Goal: Task Accomplishment & Management: Use online tool/utility

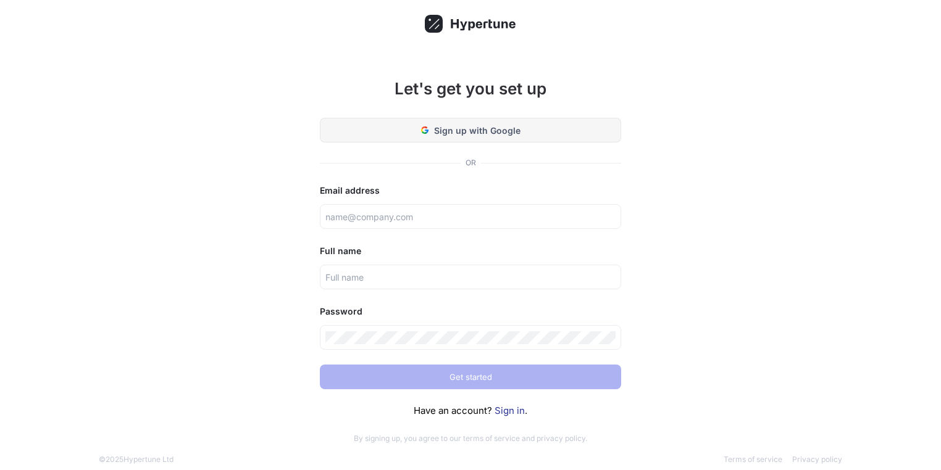
click at [551, 133] on button "Sign up with Google" at bounding box center [470, 130] width 301 height 25
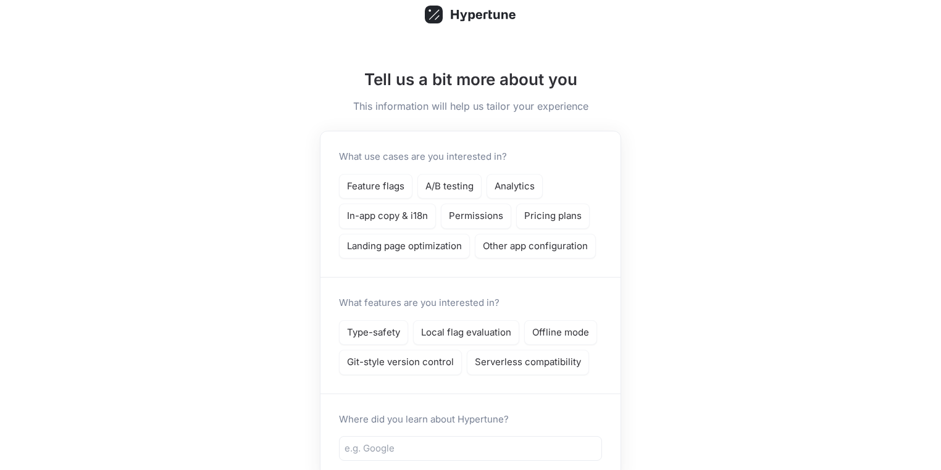
scroll to position [99, 0]
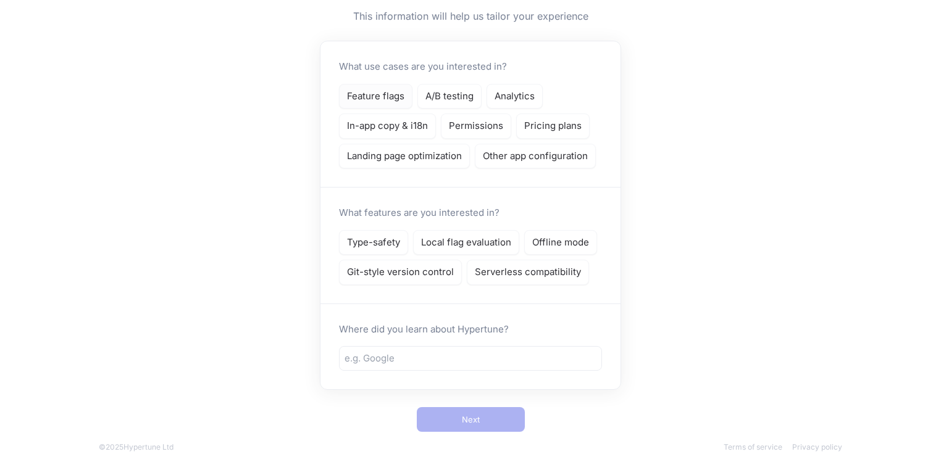
click at [390, 100] on p "Feature flags" at bounding box center [375, 96] width 57 height 14
click at [385, 238] on p "Type-safety" at bounding box center [373, 243] width 53 height 14
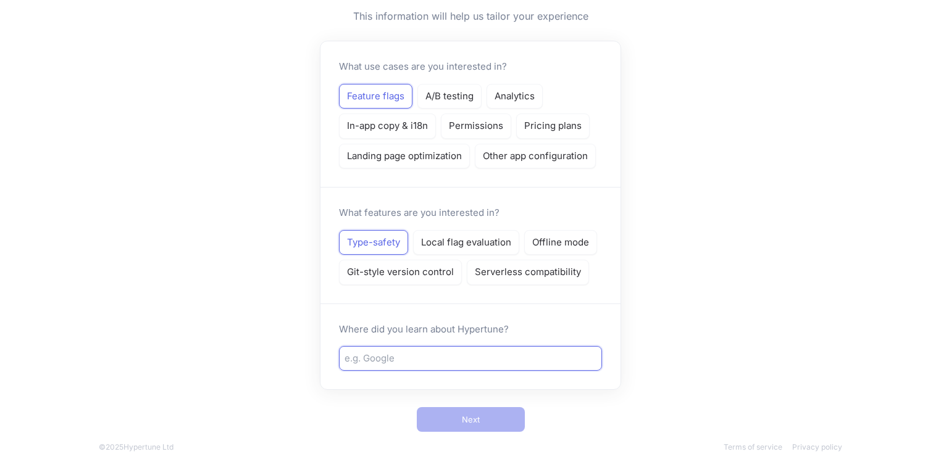
click at [465, 360] on input "text" at bounding box center [470, 359] width 252 height 14
type input "q"
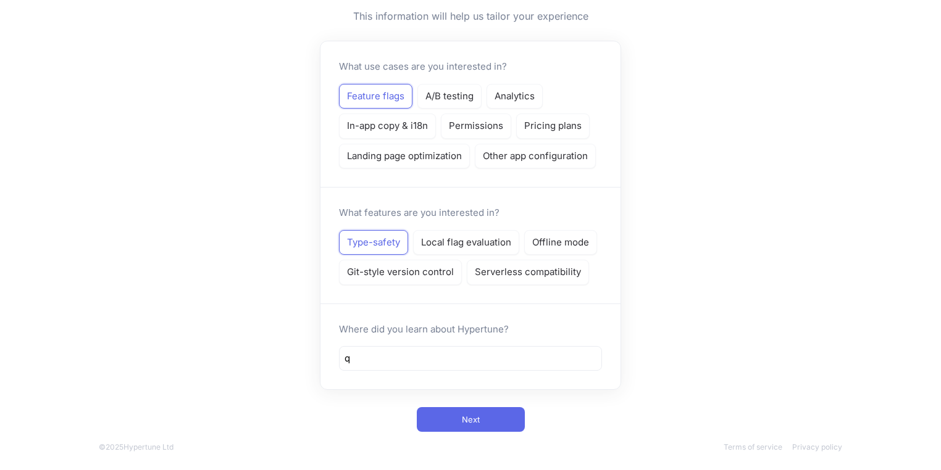
click at [462, 402] on div "Tell us a bit more about you This information will help us tailor your experien…" at bounding box center [470, 196] width 321 height 489
click at [451, 415] on button "Next" at bounding box center [471, 419] width 108 height 25
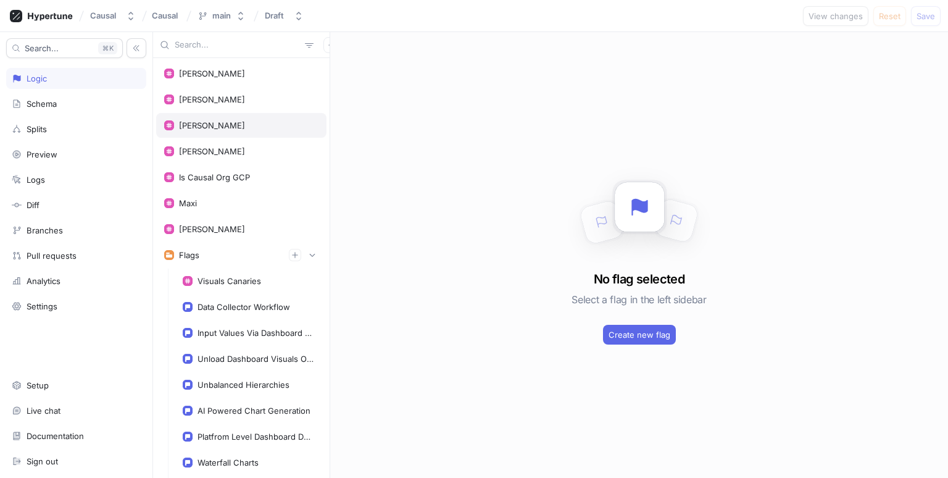
scroll to position [5, 0]
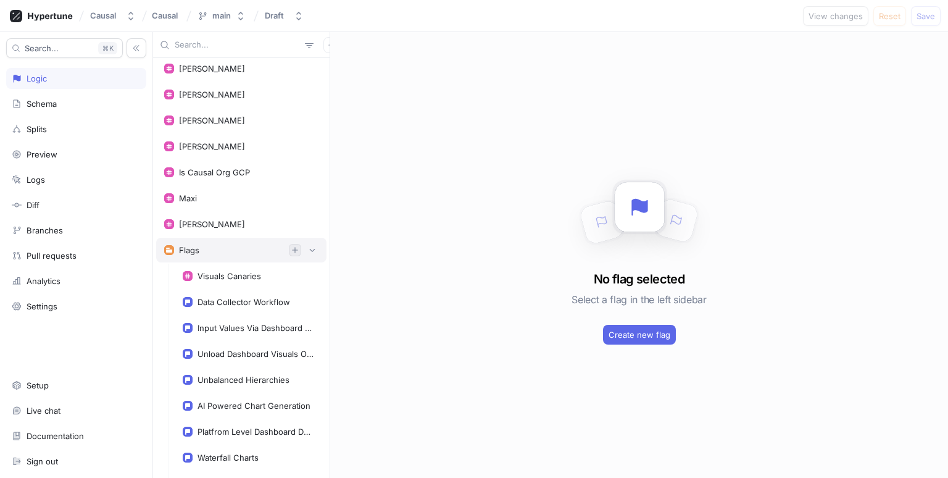
click at [291, 246] on icon "button" at bounding box center [294, 249] width 7 height 7
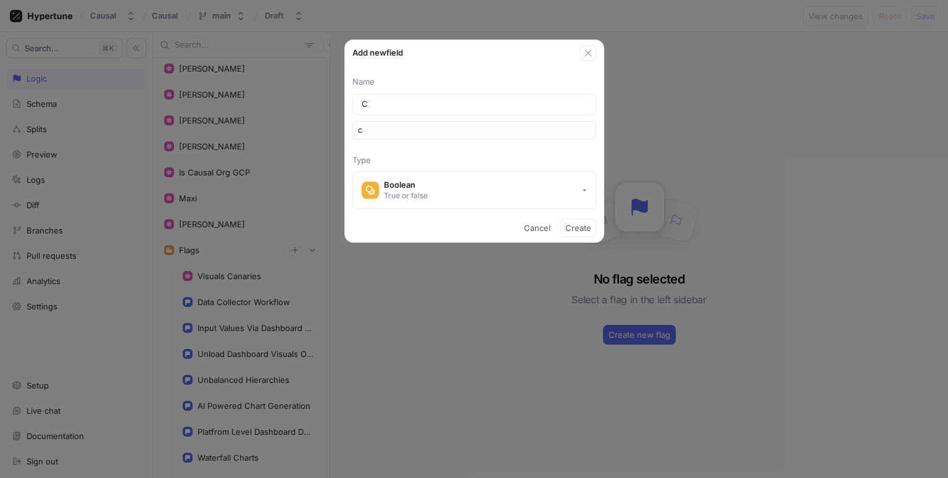
type input "Co"
type input "co"
type input "Cow"
type input "cow"
type input "Cow S"
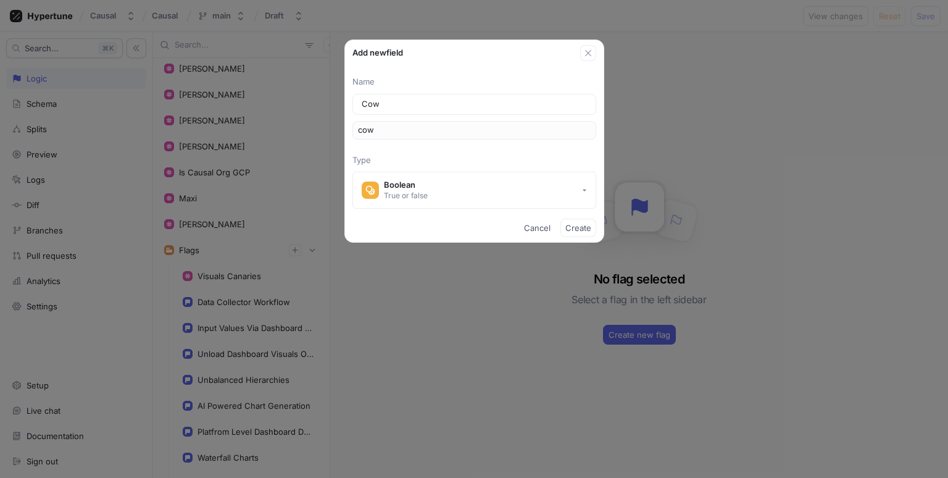
type input "cowS"
type input "Cow Sp"
type input "cowSp"
type input "Cow Spa"
type input "cowSpa"
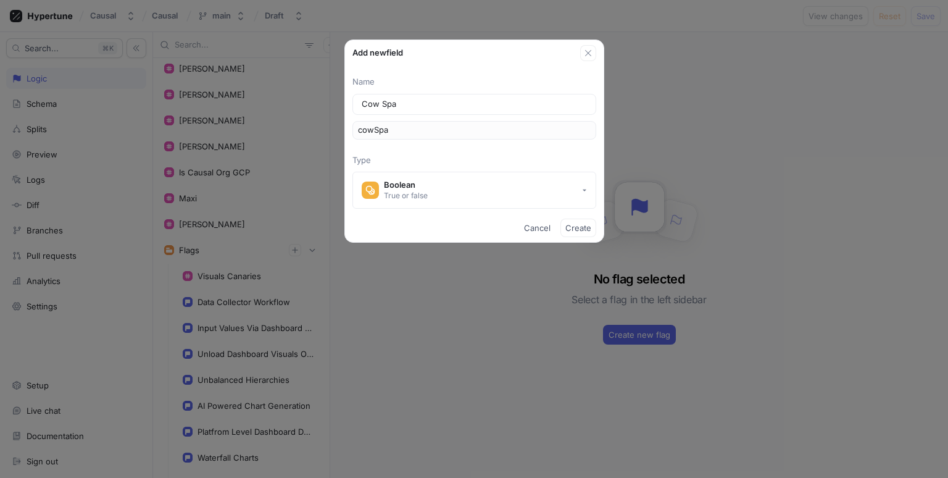
type input "Cow Spar"
type input "cowSpar"
type input "Cow Spars"
type input "cowSpars"
type input "Cow Sparse"
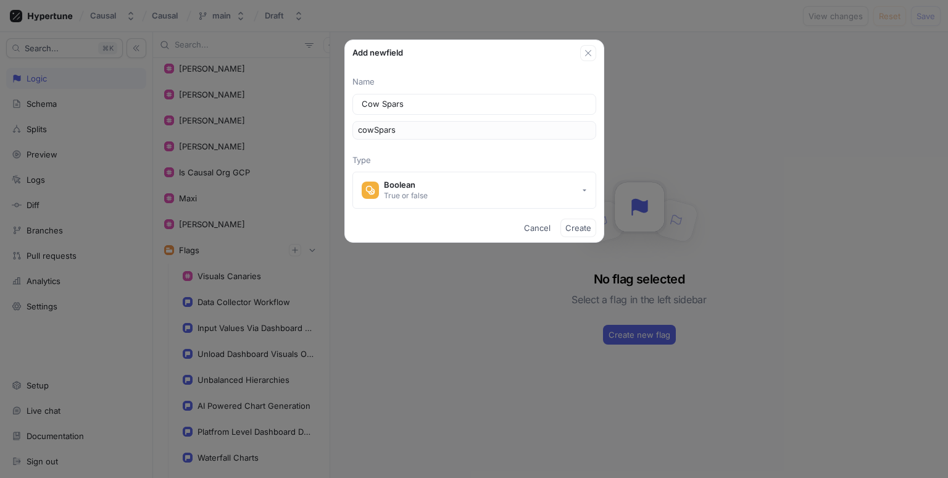
type input "cowSparse"
type input "Cow Sparse C"
type input "cowSparseC"
type input "Cow Sparse Ca"
type input "cowSparseCa"
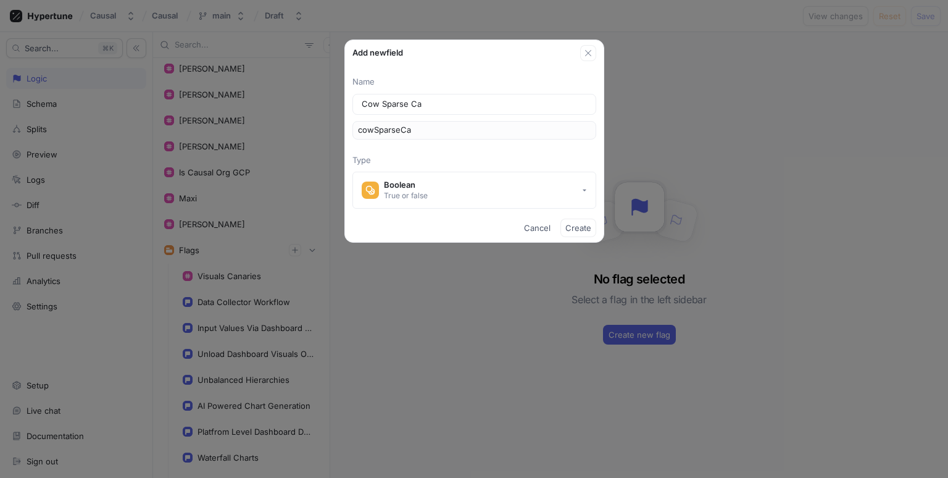
type input "Cow Sparse Cal"
type input "cowSparseCal"
type input "Cow Sparse Calc"
type input "cowSparseCalc"
type input "Cow Sparse Calcu"
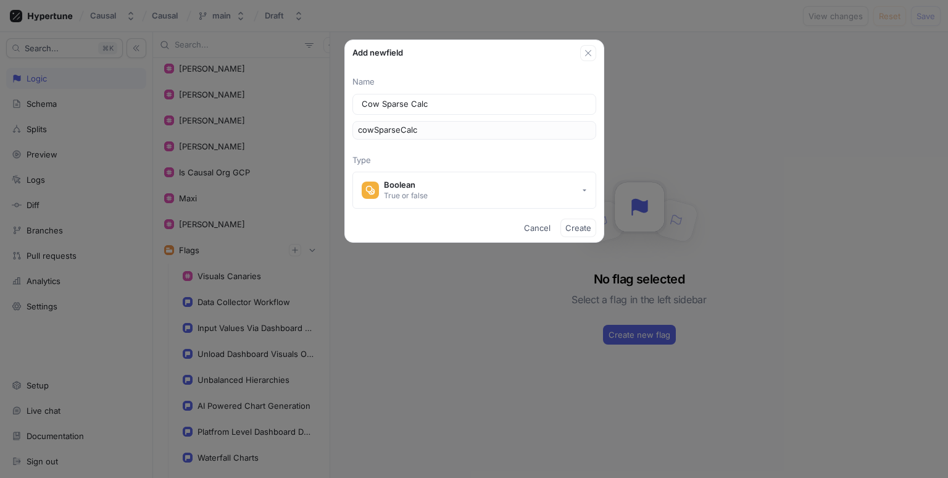
type input "cowSparseCalcu"
type input "Cow Sparse Calcul"
type input "cowSparseCalcul"
type input "Cow Sparse Calcula"
type input "cowSparseCalcula"
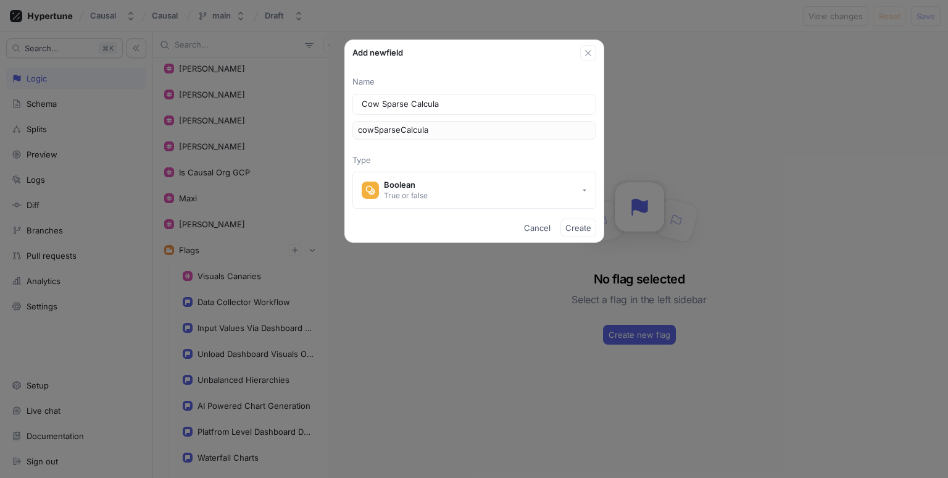
type input "Cow Sparse Calculat"
type input "cowSparseCalculat"
type input "Cow Sparse Calculatio"
type input "cowSparseCalculatio"
type input "Cow Sparse Calculation"
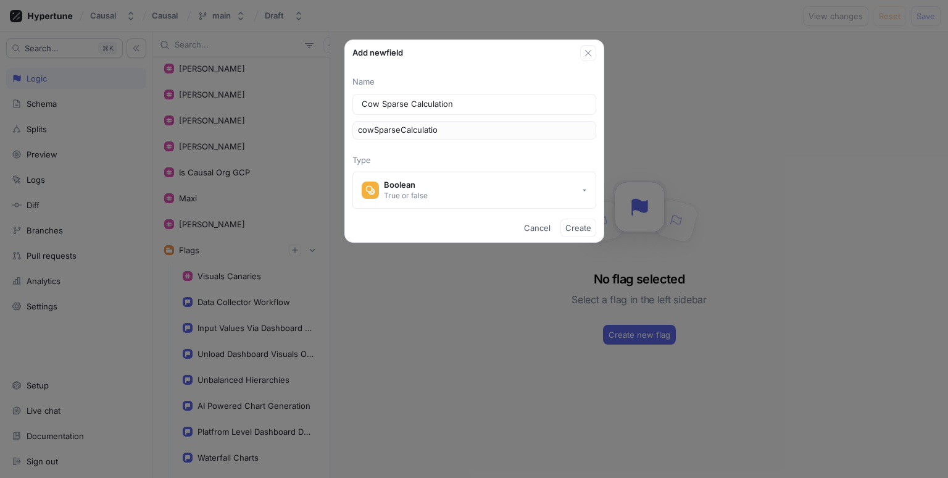
type input "cowSparseCalculation"
type input "Cow Sparse Calculations"
type input "cowSparseCalculations"
type input "Sparse Calculations"
type input "sparseCalculations"
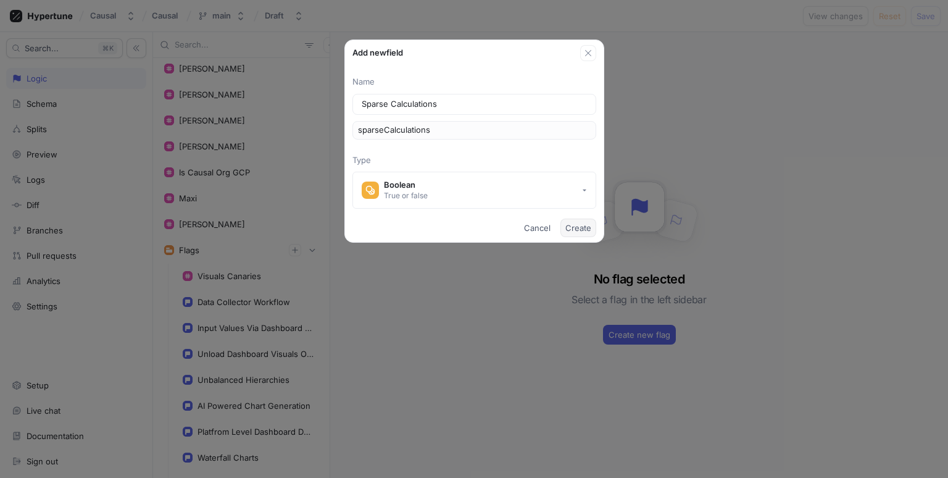
type input "Sparse Calculations"
click at [580, 227] on span "Create" at bounding box center [578, 227] width 26 height 7
